Goal: Task Accomplishment & Management: Complete application form

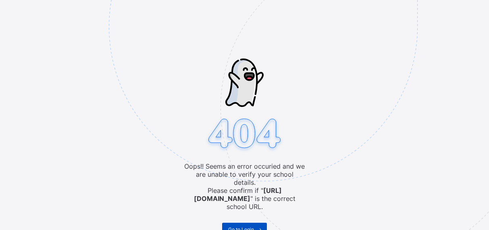
click at [247, 226] on span "Go to Login" at bounding box center [241, 229] width 26 height 6
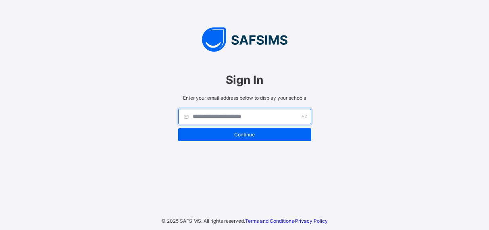
click at [220, 117] on input "text" at bounding box center [244, 116] width 133 height 15
type input "**********"
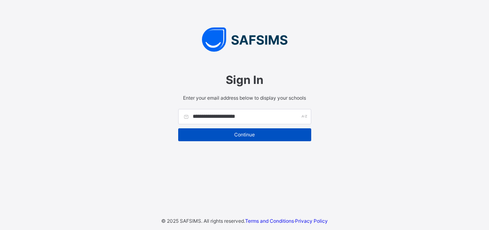
click at [235, 131] on div "Continue" at bounding box center [244, 134] width 133 height 13
click at [251, 133] on div "Continue" at bounding box center [244, 134] width 133 height 13
click at [247, 138] on div "Continue" at bounding box center [244, 134] width 133 height 13
click at [247, 136] on div "Continue" at bounding box center [244, 134] width 133 height 13
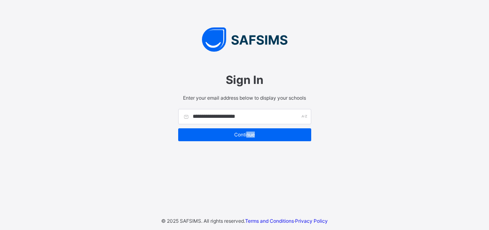
click at [267, 148] on div "**********" at bounding box center [244, 105] width 149 height 96
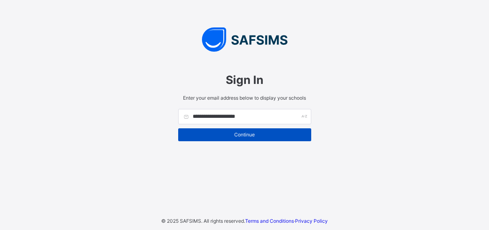
click at [254, 135] on span "Continue" at bounding box center [244, 134] width 121 height 6
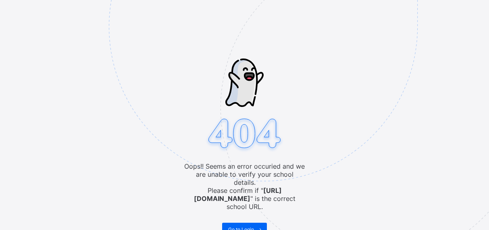
drag, startPoint x: 337, startPoint y: 3, endPoint x: 446, endPoint y: 19, distance: 109.6
click at [446, 19] on img at bounding box center [319, 67] width 420 height 390
click at [237, 227] on img at bounding box center [319, 67] width 420 height 390
click at [239, 226] on span "Go to Login" at bounding box center [241, 229] width 26 height 6
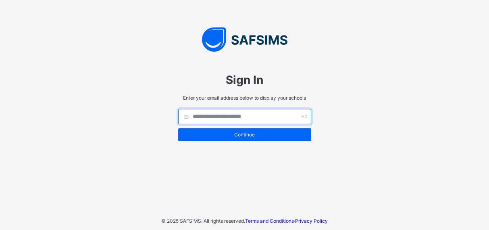
type input "**********"
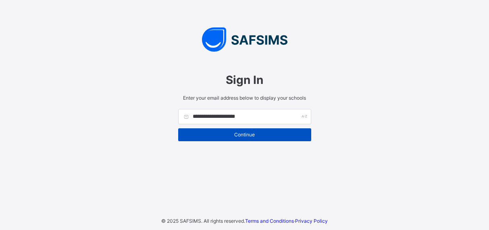
click at [244, 136] on span "Continue" at bounding box center [244, 134] width 121 height 6
drag, startPoint x: 382, startPoint y: 2, endPoint x: 265, endPoint y: 135, distance: 176.5
click at [265, 135] on span "Continue" at bounding box center [244, 134] width 121 height 6
click at [253, 138] on div "Continue" at bounding box center [244, 134] width 133 height 13
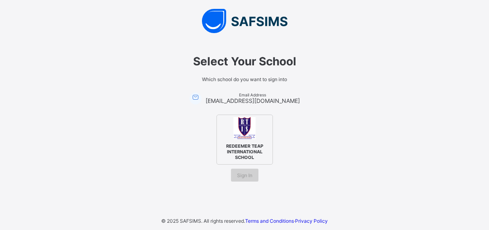
click at [247, 176] on span "Sign In" at bounding box center [244, 175] width 15 height 6
click at [242, 131] on img at bounding box center [244, 128] width 22 height 22
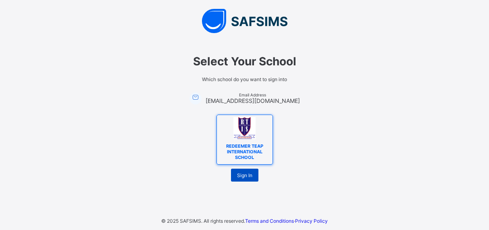
click at [247, 177] on span "Sign In" at bounding box center [244, 175] width 15 height 6
